Goal: Transaction & Acquisition: Subscribe to service/newsletter

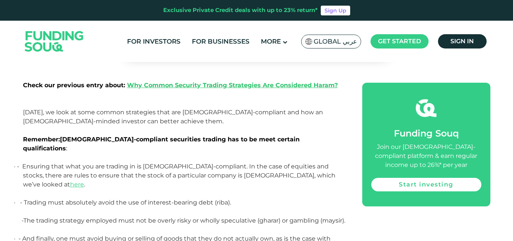
scroll to position [359, 0]
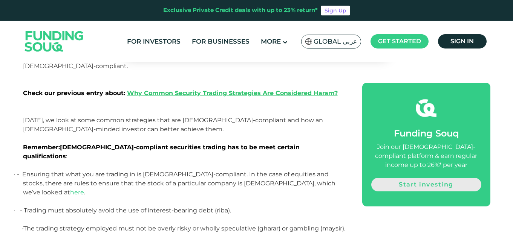
click at [410, 185] on link "Start investing" at bounding box center [426, 185] width 110 height 14
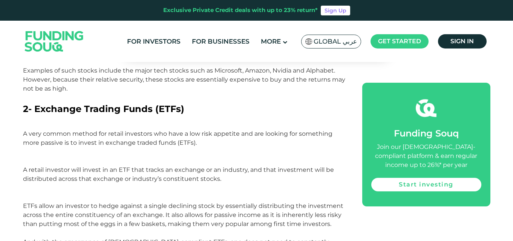
scroll to position [781, 0]
